Goal: Navigation & Orientation: Find specific page/section

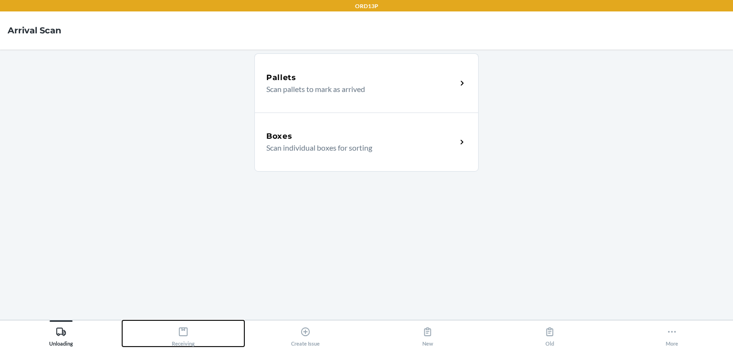
click at [182, 337] on div "Receiving" at bounding box center [183, 335] width 23 height 24
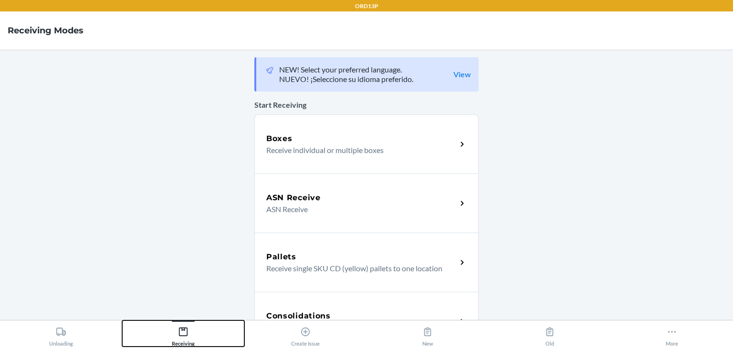
scroll to position [317, 0]
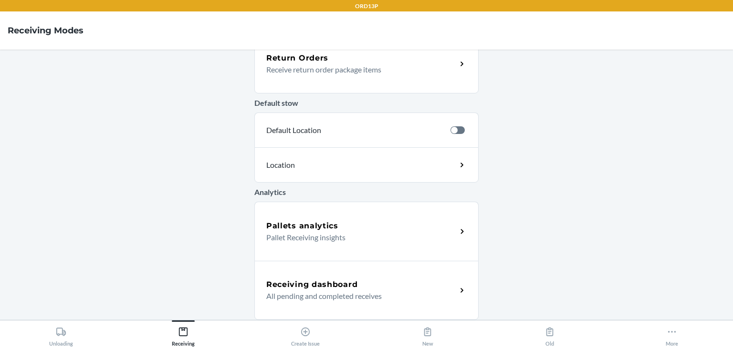
click at [392, 289] on div "Receiving dashboard" at bounding box center [361, 284] width 190 height 11
